Goal: Task Accomplishment & Management: Use online tool/utility

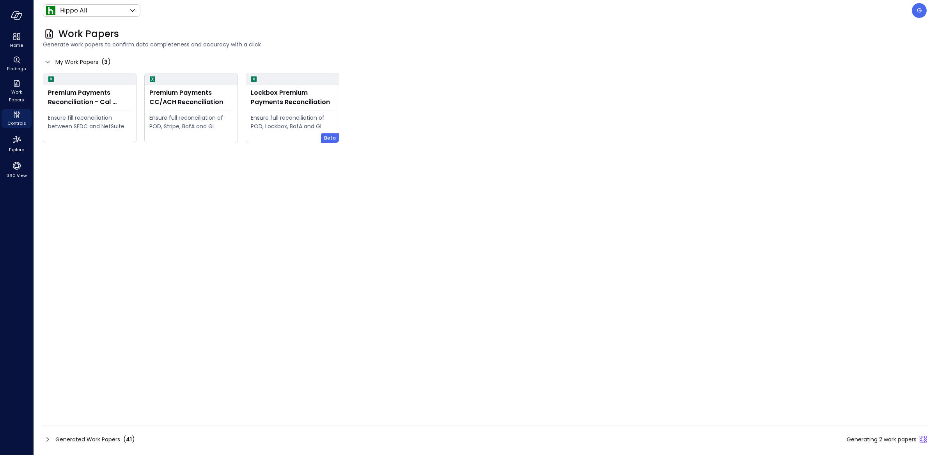
click at [523, 444] on div "Generated Work Papers ( 41 ) Generating 2 work papers" at bounding box center [485, 439] width 884 height 12
